Goal: Task Accomplishment & Management: Manage account settings

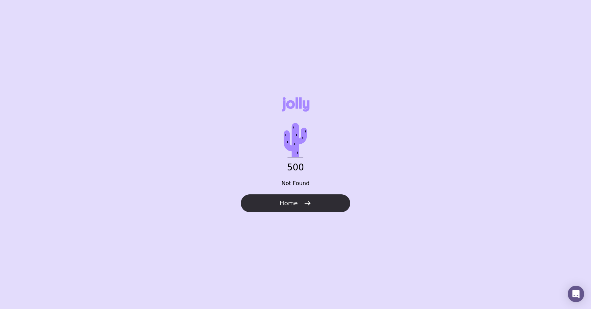
click at [307, 204] on icon "button" at bounding box center [308, 203] width 8 height 8
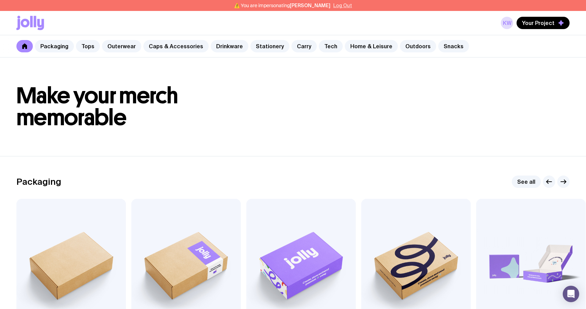
click at [333, 5] on button "Log Out" at bounding box center [342, 5] width 19 height 5
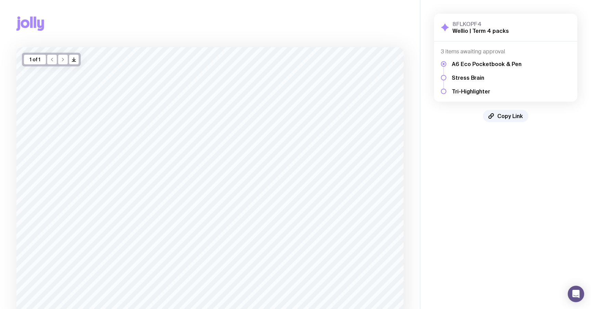
click at [39, 25] on icon at bounding box center [40, 25] width 7 height 11
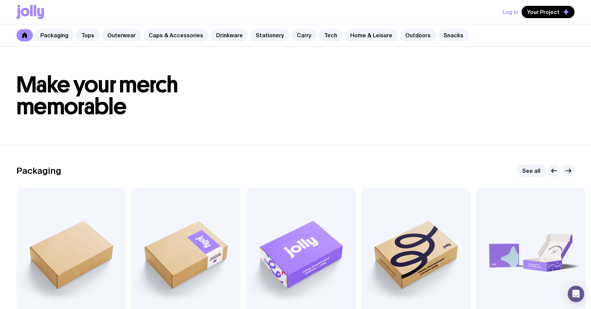
click at [512, 14] on button "Log In" at bounding box center [511, 12] width 16 height 12
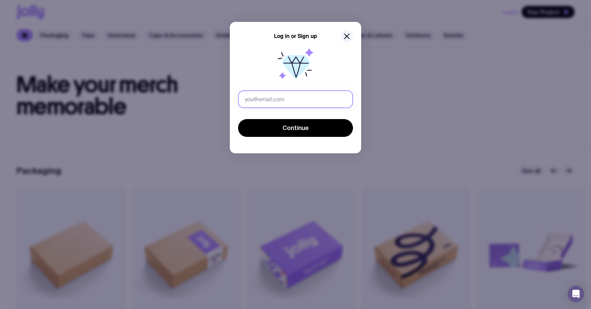
click at [309, 98] on input "text" at bounding box center [295, 99] width 115 height 18
type input "u"
type input "se"
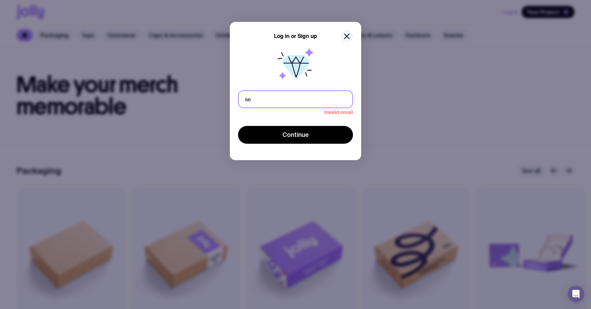
drag, startPoint x: 261, startPoint y: 101, endPoint x: 223, endPoint y: 101, distance: 37.3
click at [230, 102] on div "Log in or Sign up se Invalid email Continue" at bounding box center [295, 91] width 131 height 138
paste input "Sergbrikov+101@gmail.com"
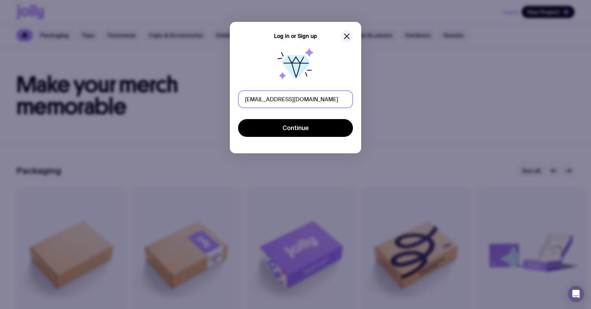
type input "sergbrikov+101@gmail.com"
click at [238, 119] on button "Continue" at bounding box center [295, 128] width 115 height 18
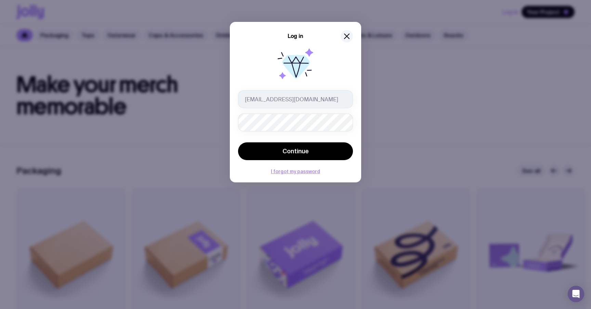
click at [238, 142] on button "Continue" at bounding box center [295, 151] width 115 height 18
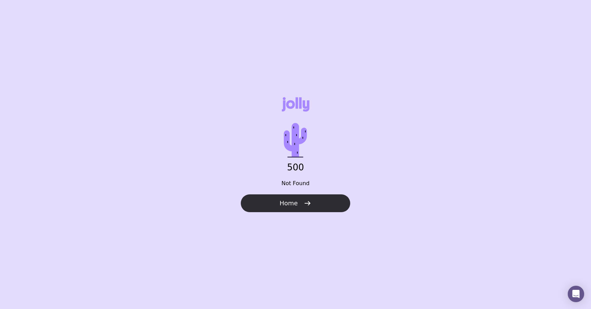
click at [291, 209] on button "Home" at bounding box center [296, 203] width 110 height 18
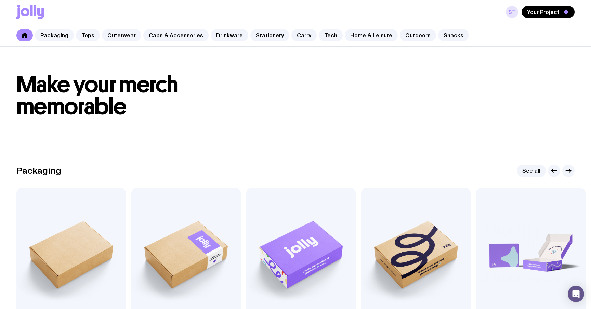
click at [517, 14] on link "St" at bounding box center [512, 12] width 12 height 12
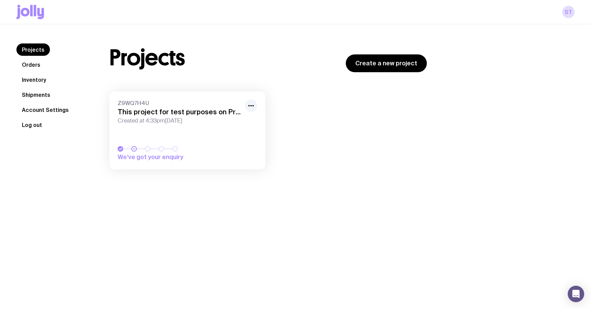
click at [41, 127] on button "Log out" at bounding box center [31, 125] width 31 height 12
